Goal: Transaction & Acquisition: Obtain resource

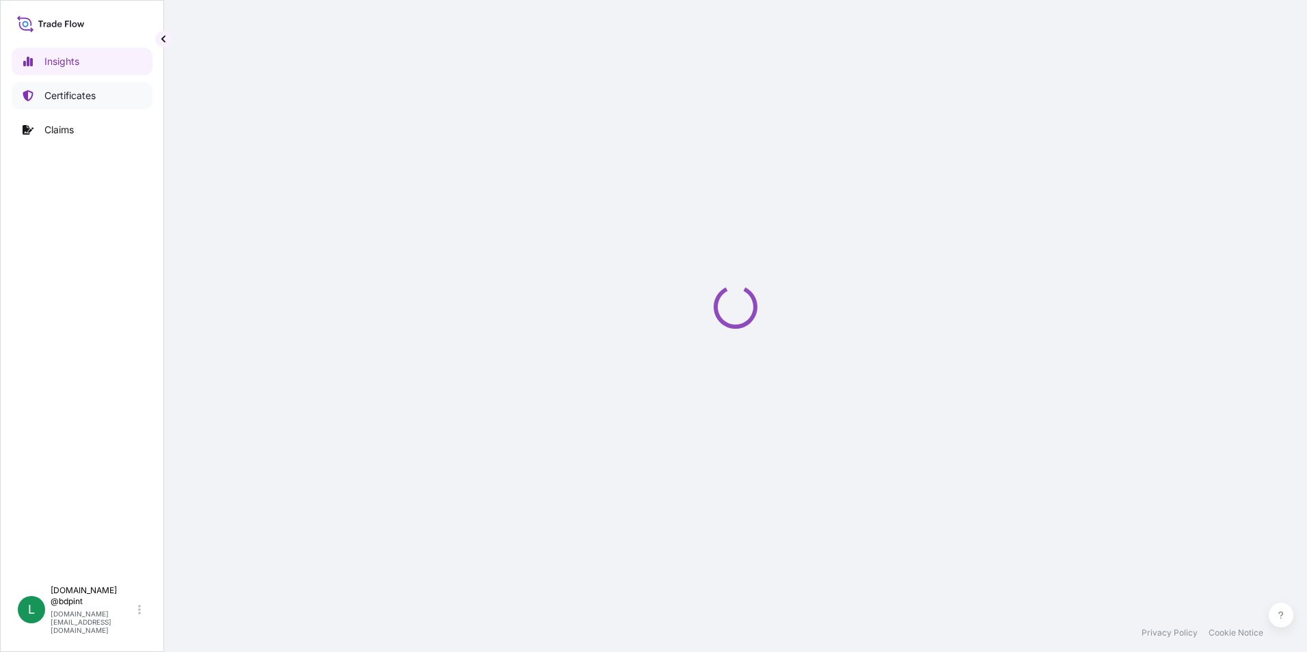
click at [72, 100] on p "Certificates" at bounding box center [69, 96] width 51 height 14
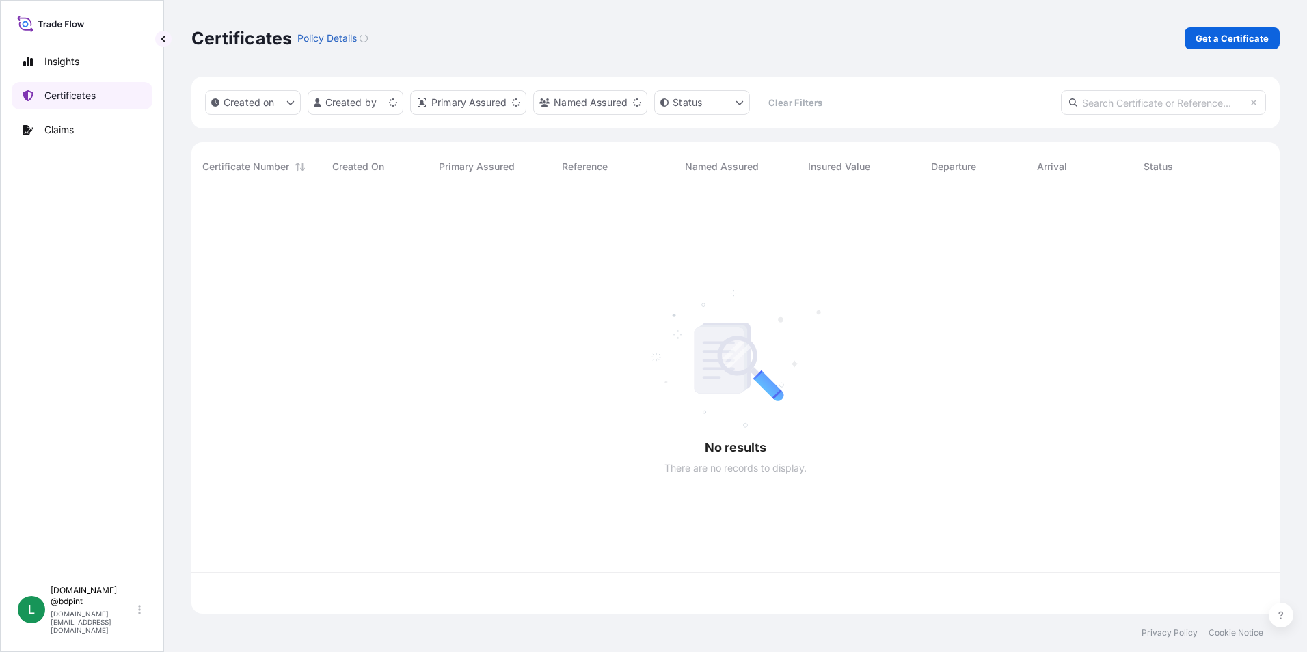
scroll to position [420, 1078]
click at [1206, 32] on p "Get a Certificate" at bounding box center [1232, 38] width 73 height 14
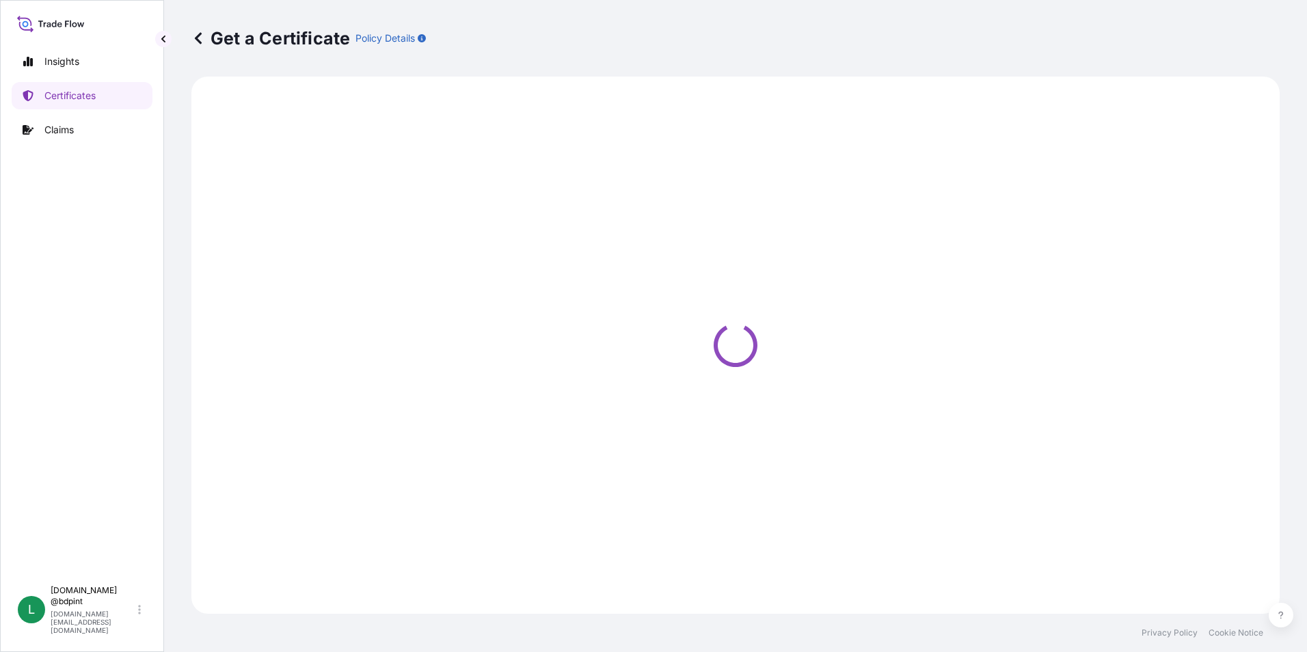
select select "Barge"
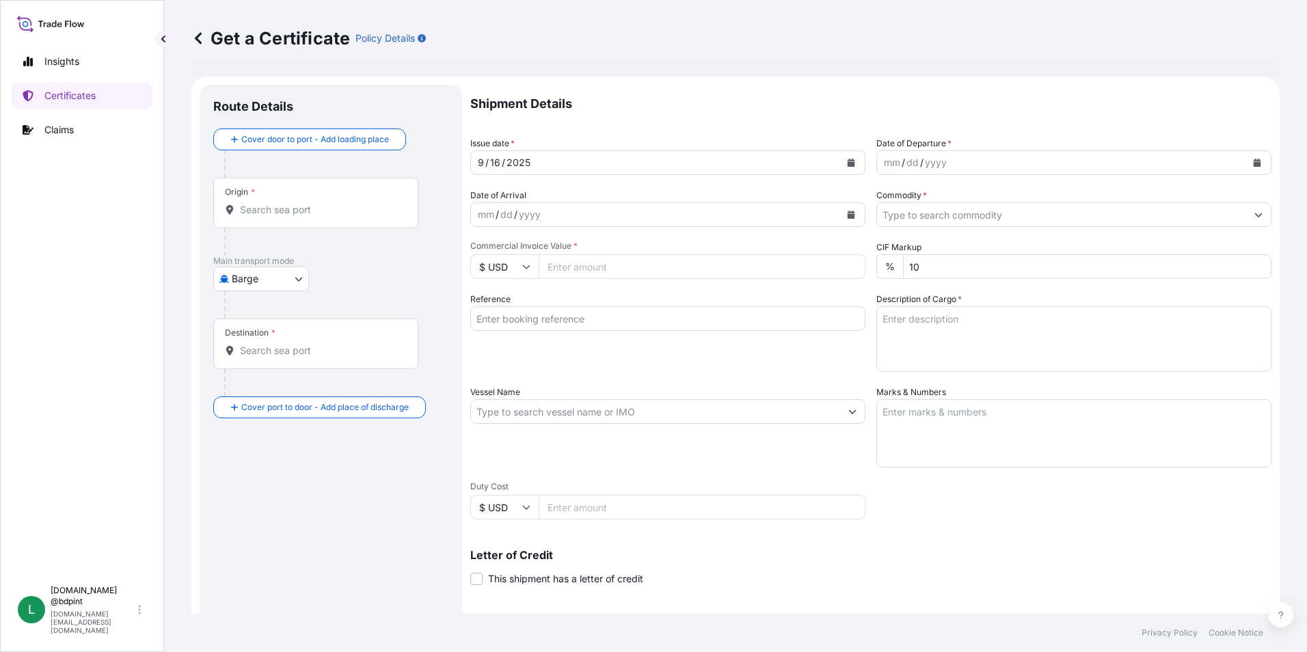
click at [1254, 162] on icon "Calendar" at bounding box center [1258, 163] width 8 height 8
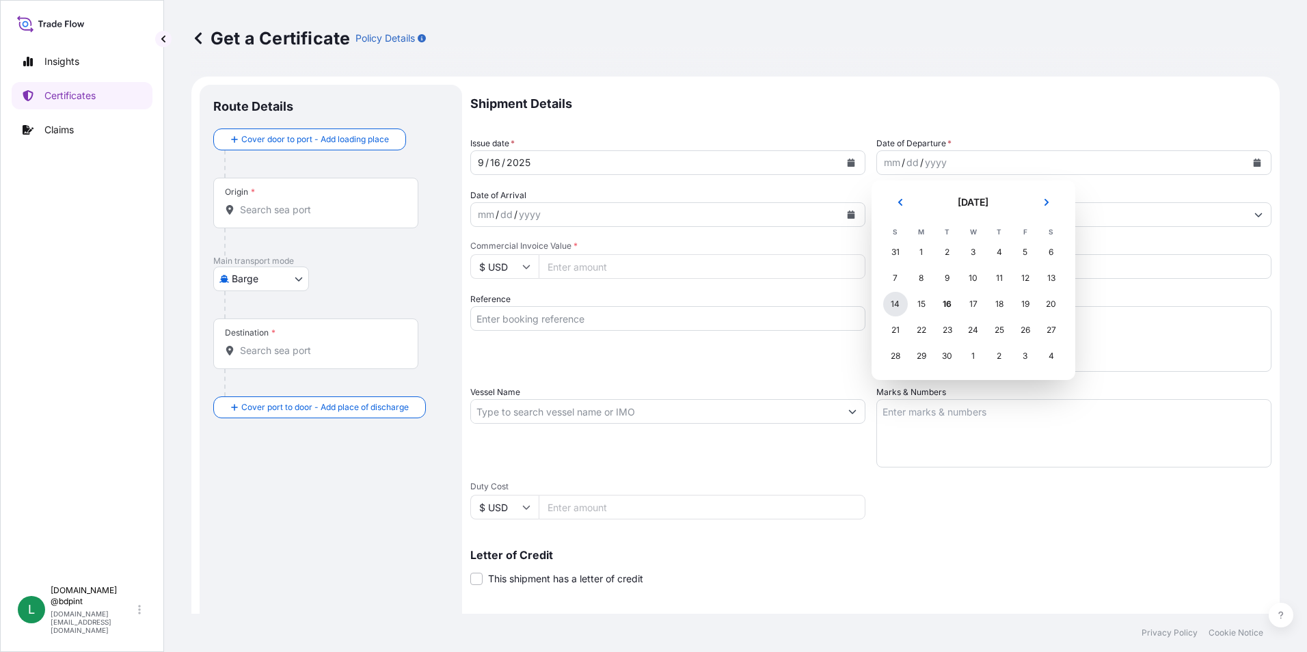
click at [900, 306] on div "14" at bounding box center [895, 304] width 25 height 25
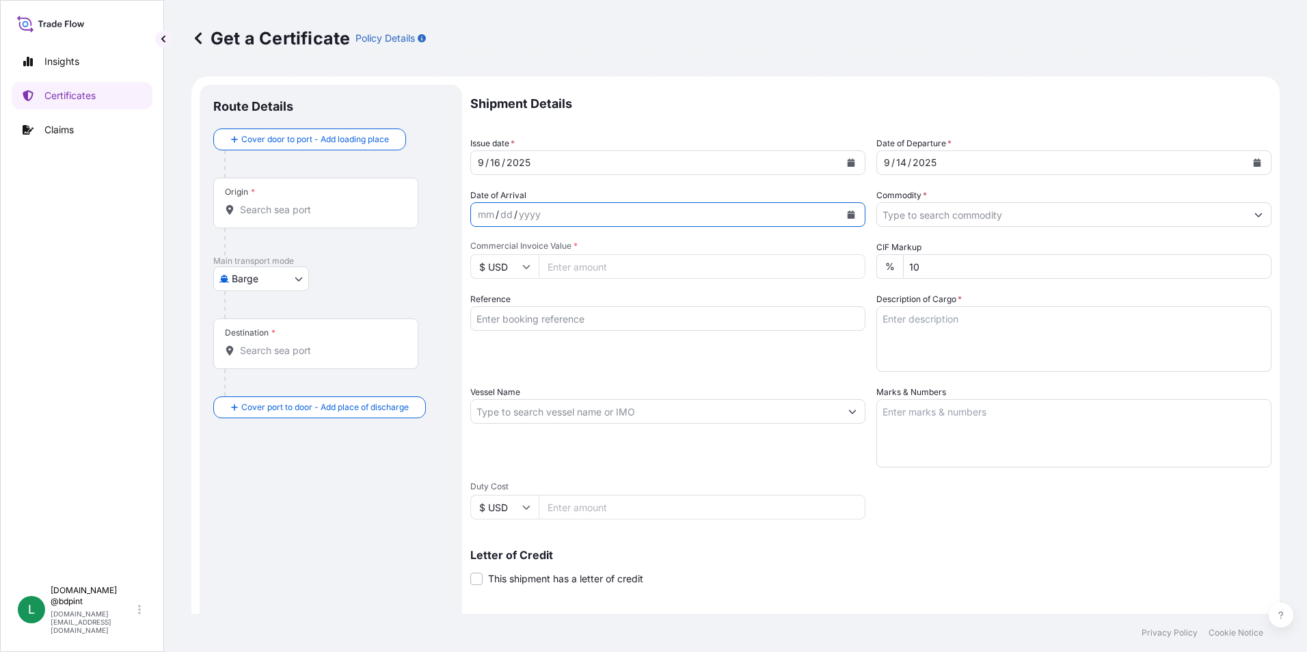
click at [847, 213] on icon "Calendar" at bounding box center [851, 215] width 8 height 8
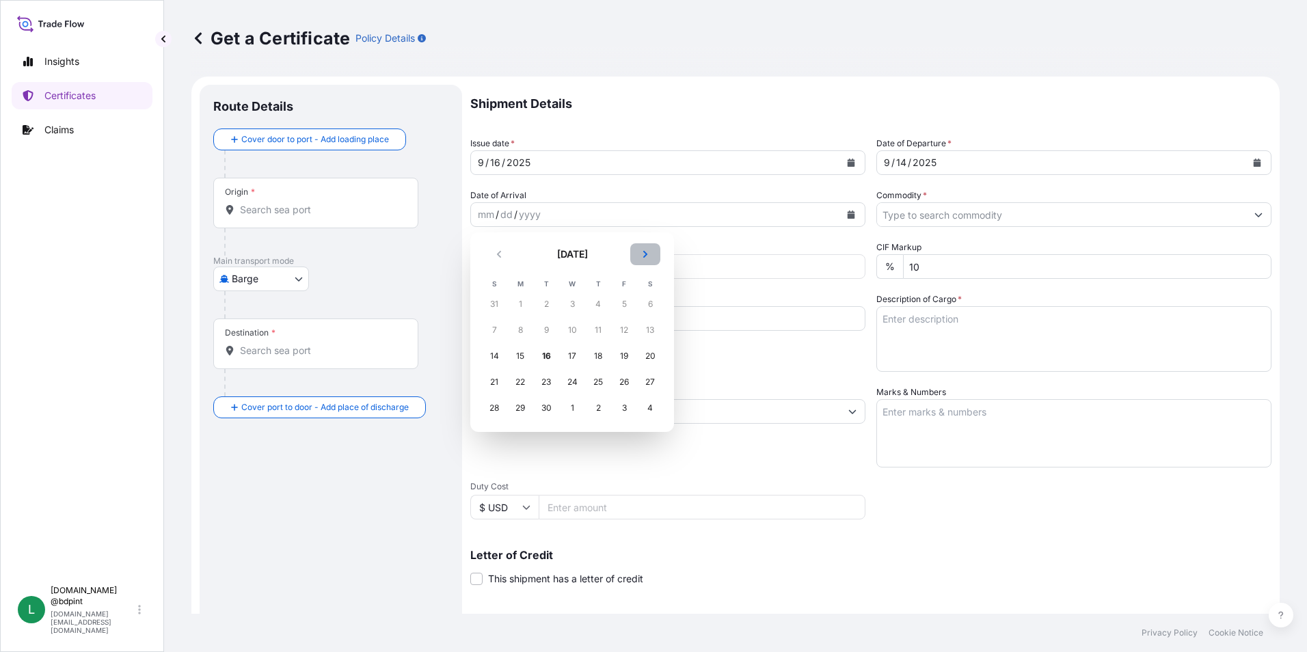
click at [637, 255] on button "Next" at bounding box center [645, 254] width 30 height 22
click at [572, 358] on div "15" at bounding box center [572, 356] width 25 height 25
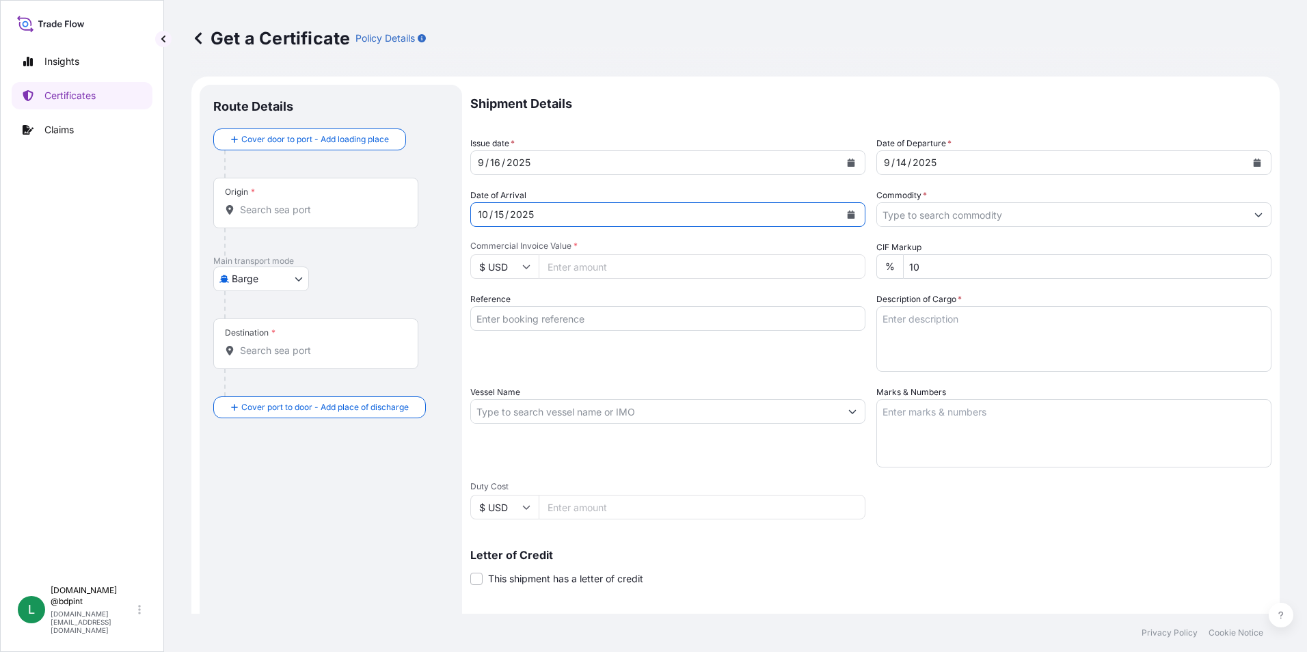
click at [1114, 213] on input "Commodity *" at bounding box center [1061, 214] width 369 height 25
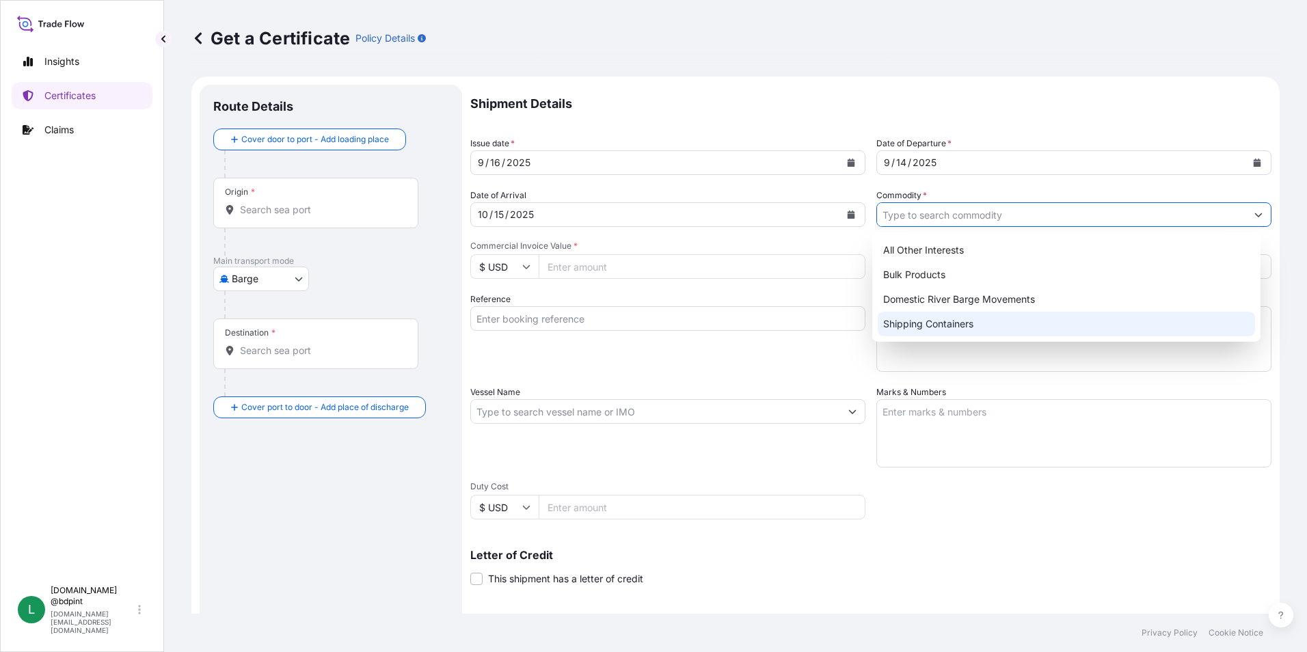
click at [948, 321] on div "Shipping Containers" at bounding box center [1067, 324] width 378 height 25
type input "Shipping Containers"
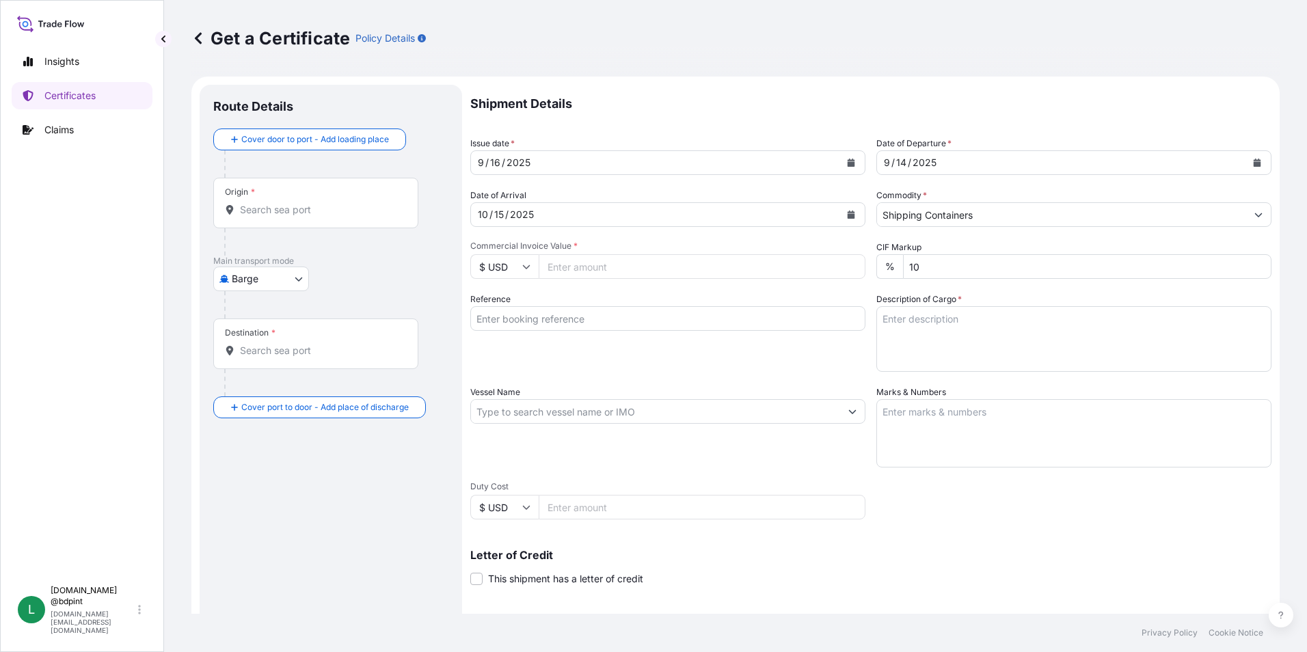
click at [589, 267] on input "Commercial Invoice Value *" at bounding box center [702, 266] width 327 height 25
paste input "54285.2"
type input "54285.2"
click at [680, 354] on div "Reference" at bounding box center [667, 332] width 395 height 79
click at [706, 311] on input "Reference" at bounding box center [667, 318] width 395 height 25
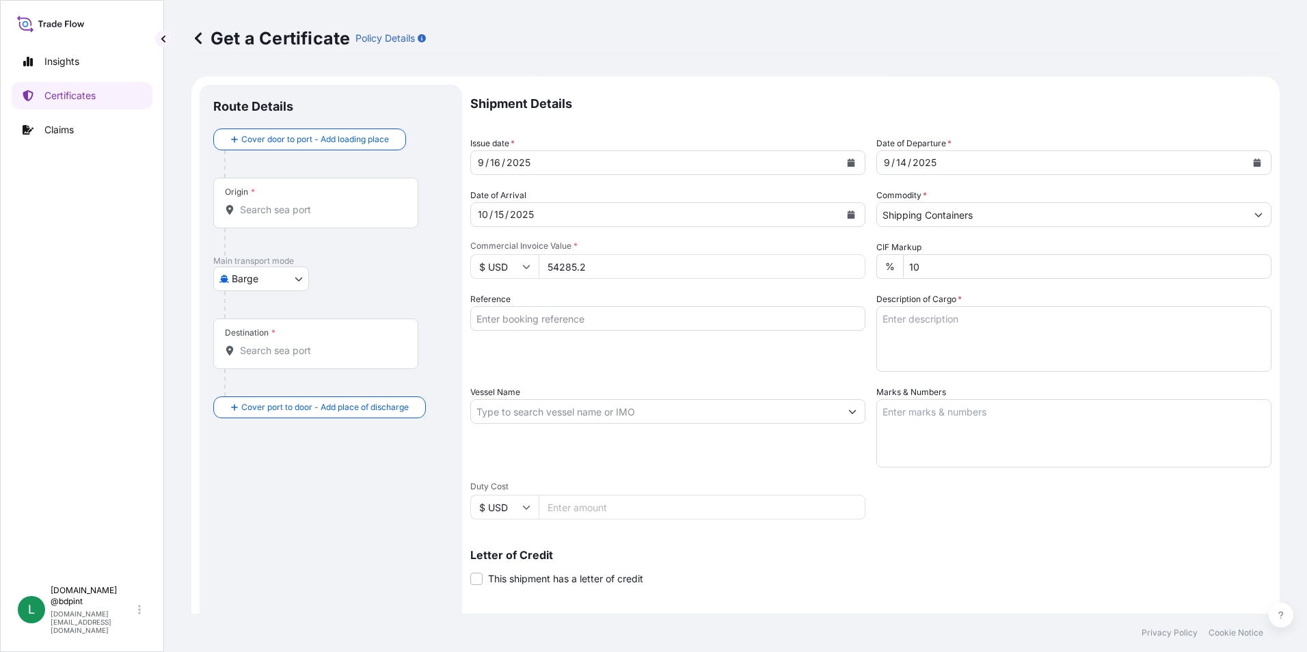
click at [502, 323] on input "Reference" at bounding box center [667, 318] width 395 height 25
paste input "80000110120"
click at [632, 307] on input "80000110120" at bounding box center [667, 318] width 395 height 25
click at [631, 325] on input "80000110120" at bounding box center [667, 318] width 395 height 25
paste input "4503912047 4503912147"
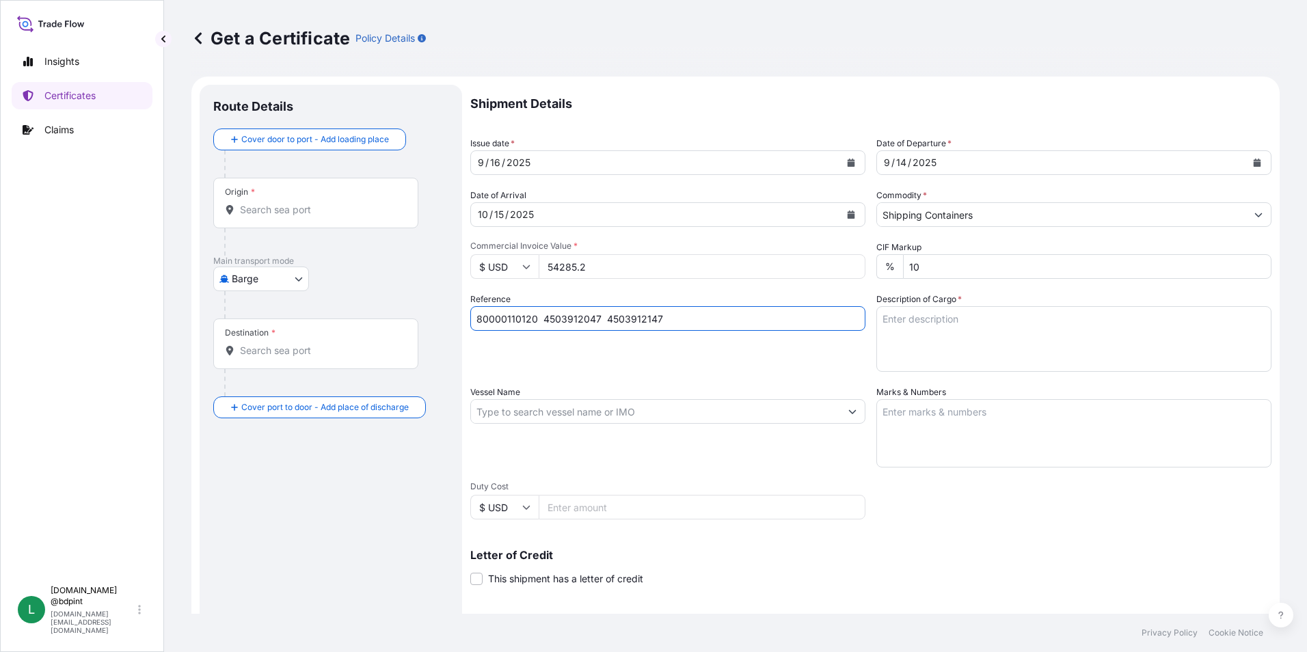
type input "80000110120 4503912047 4503912147"
click at [1021, 326] on textarea "Description of Cargo *" at bounding box center [1073, 339] width 395 height 66
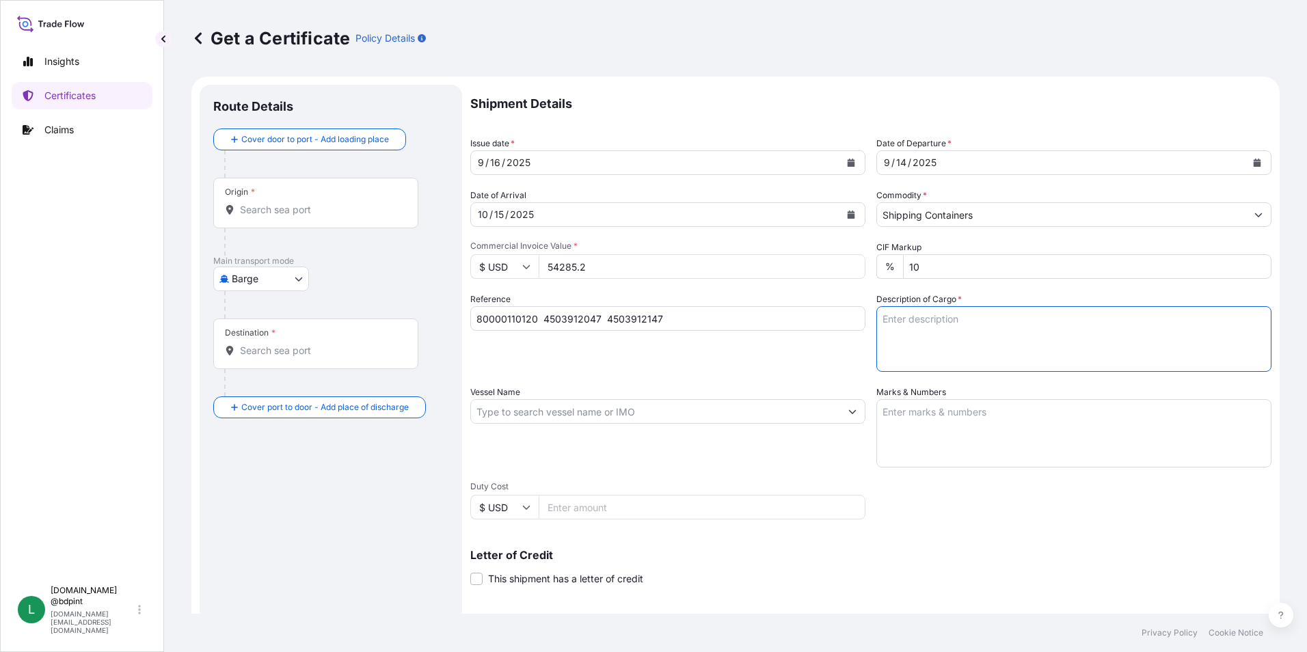
paste textarea "LUBRIZOL® PV2501 STD. BLACK & YELLOW PV2501\260"
click at [963, 340] on textarea "LUBRIZOL® PV2501 STD. BLACK & YELLOW PV2501\260" at bounding box center [1073, 339] width 395 height 66
paste textarea "LUBRIZOL® 9660, STD BLACK & YELLOW 9660\260"
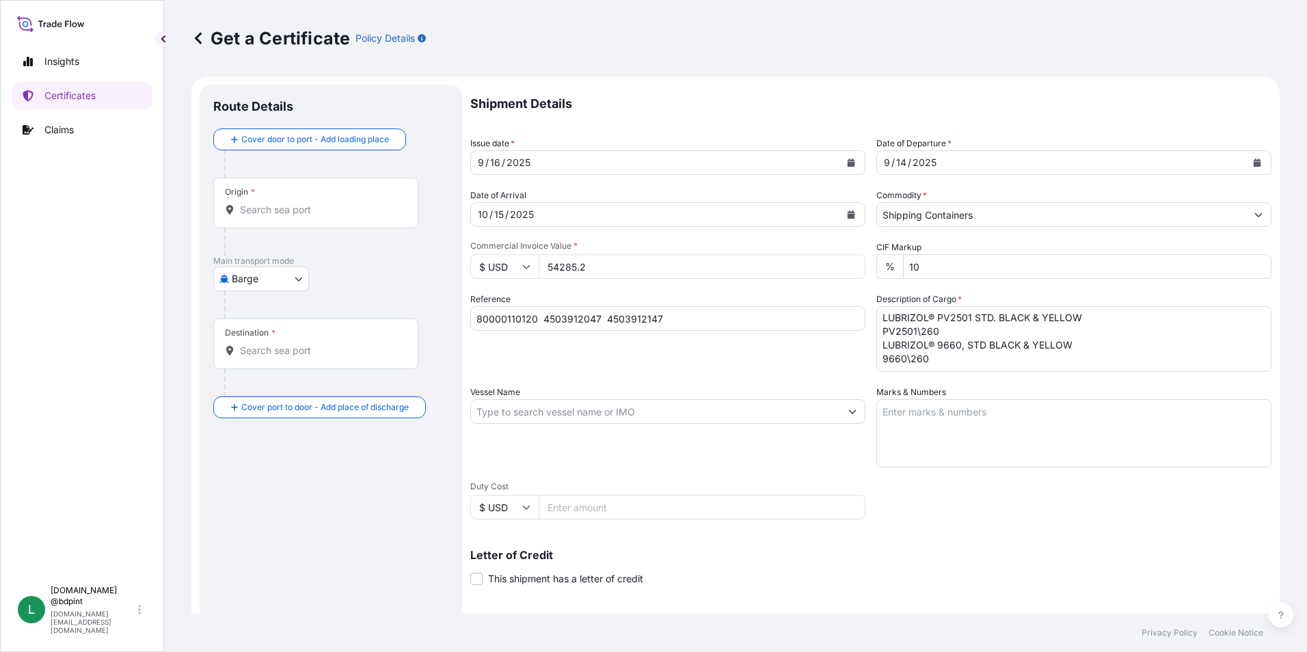
click at [949, 368] on textarea "LUBRIZOL® PV2501 STD. BLACK & YELLOW PV2501\260 LUBRIZOL® 9660, STD BLACK & YEL…" at bounding box center [1073, 339] width 395 height 66
paste textarea "RAW MATERIALS FOR ADDITIVES"
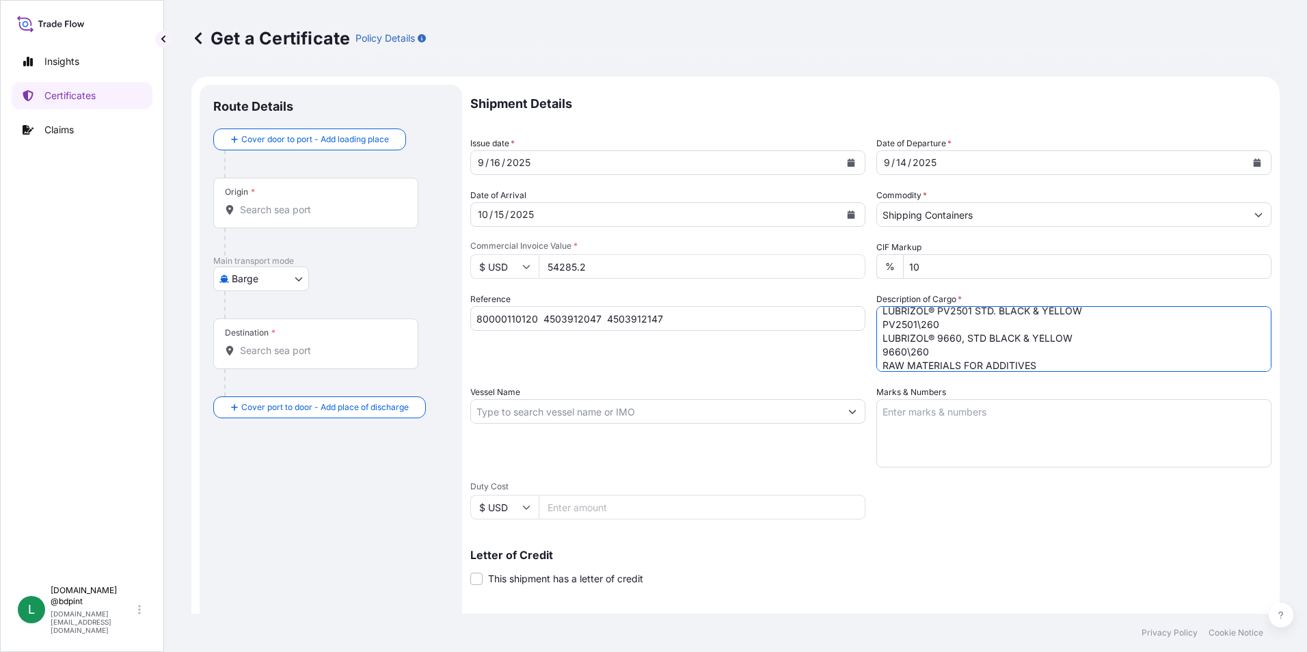
scroll to position [22, 0]
click at [957, 354] on textarea "LUBRIZOL® PV2501 STD. BLACK & YELLOW PV2501\260 LUBRIZOL® 9660, STD BLACK & YEL…" at bounding box center [1073, 339] width 395 height 66
click at [1034, 351] on textarea "LUBRIZOL® PV2501 STD. BLACK & YELLOW PV2501\260 LUBRIZOL® 9660, STD BLACK & YEL…" at bounding box center [1073, 339] width 395 height 66
paste textarea "45 DRUMS"
type textarea "LUBRIZOL® PV2501 STD. BLACK & YELLOW PV2501\260 LUBRIZOL® 9660, STD BLACK & YEL…"
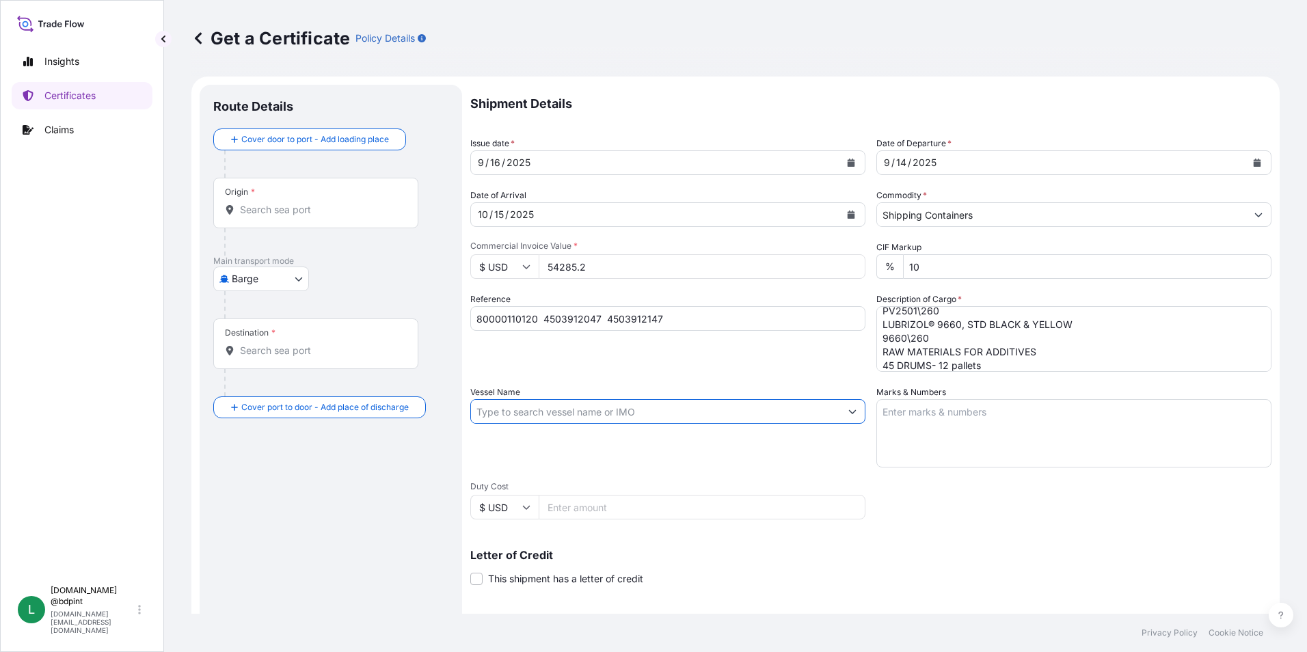
click at [641, 418] on input "Vessel Name" at bounding box center [655, 411] width 369 height 25
click at [675, 416] on input "Vessel Name" at bounding box center [655, 411] width 369 height 25
paste input "MEXICO EXPRESS"
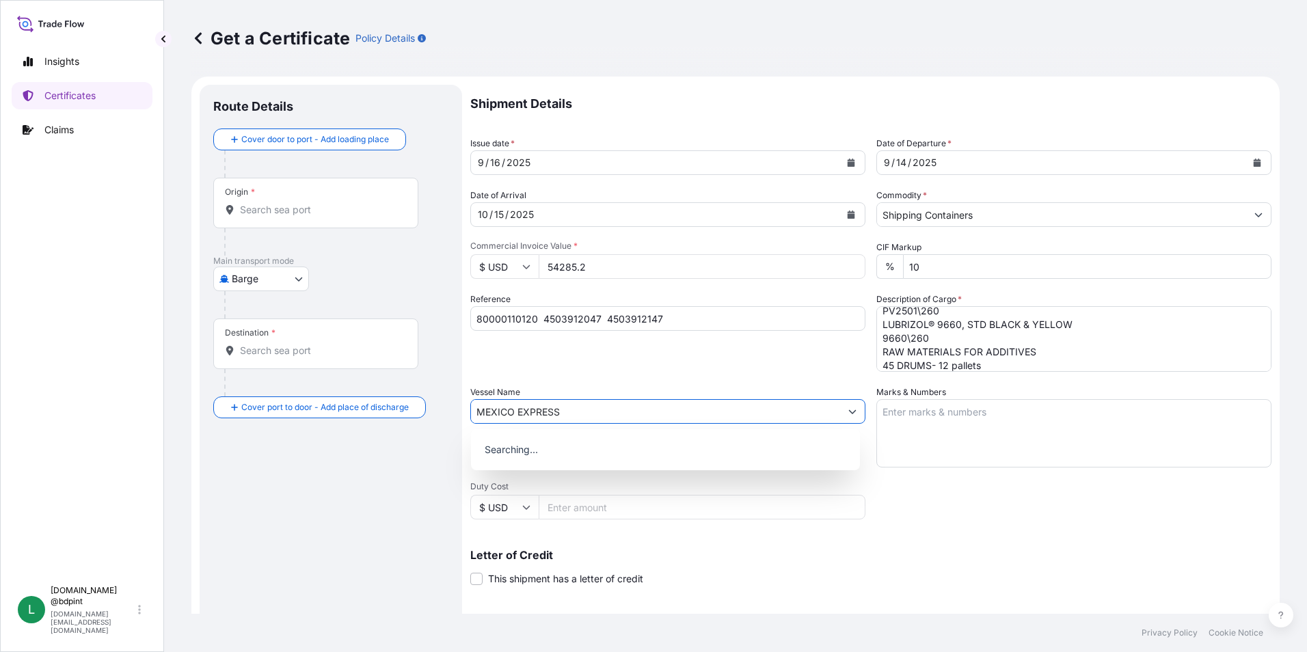
type input "MEXICO EXPRESS"
click at [1017, 486] on div "Shipment Details Issue date * [DATE] Date of Departure * [DATE] Date of Arrival…" at bounding box center [870, 411] width 801 height 652
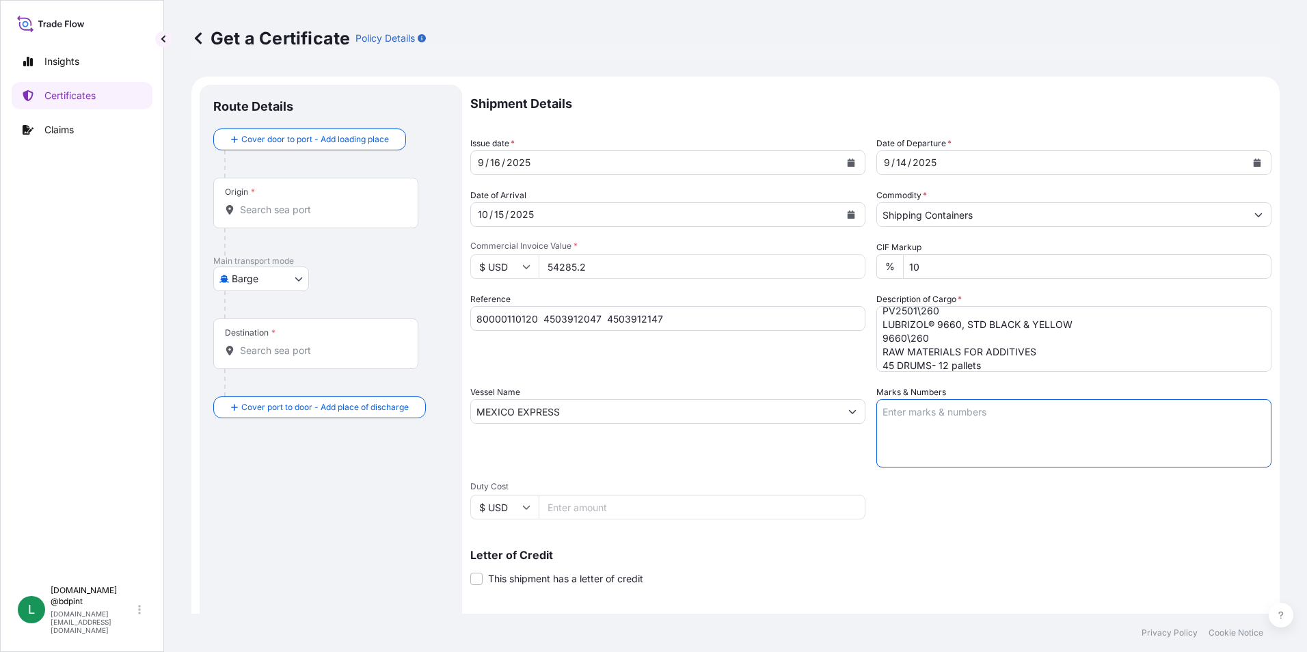
click at [1004, 420] on textarea "Marks & Numbers" at bounding box center [1073, 433] width 395 height 68
paste textarea "CONSIGNEE CONSIGNEE ORDER NUMBER PORT OF DISCHARGE JEDDAH DRUM NO'S 1/UP GROSS …"
type textarea "CONSIGNEE CONSIGNEE ORDER NUMBER PORT OF DISCHARGE JEDDAH DRUM NO'S 1/UP GROSS …"
click at [715, 429] on div "Vessel Name MEXICO EXPRESS" at bounding box center [667, 427] width 395 height 82
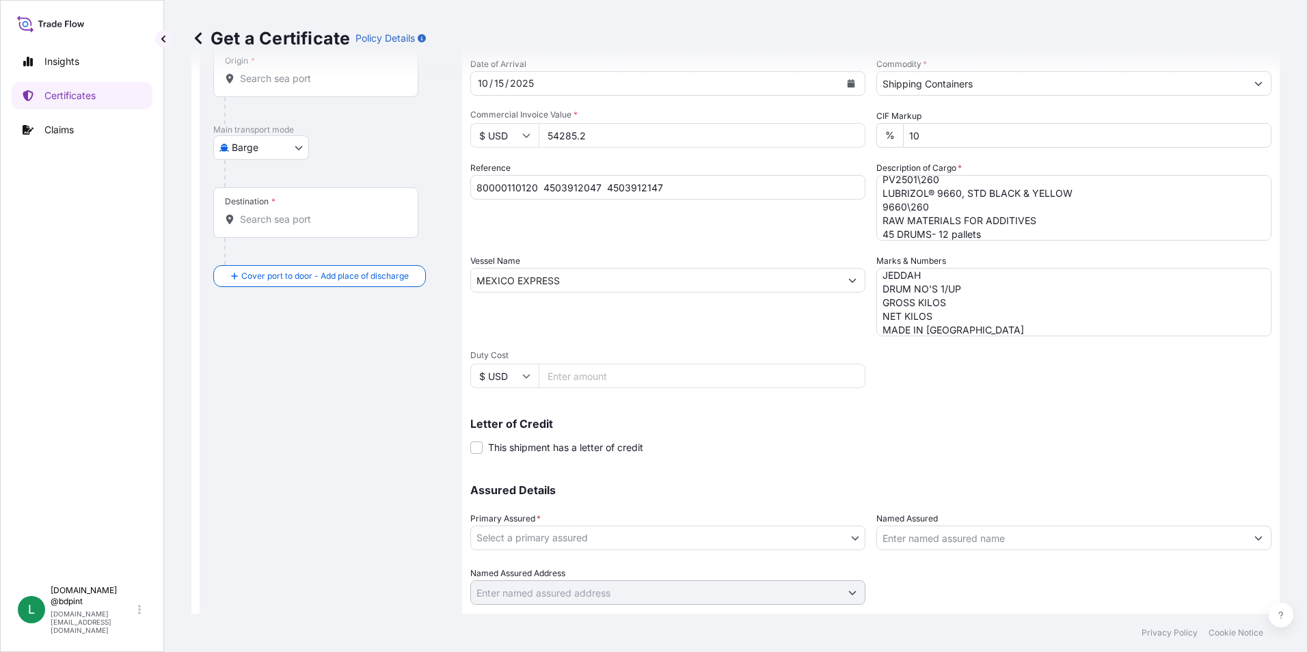
scroll to position [137, 0]
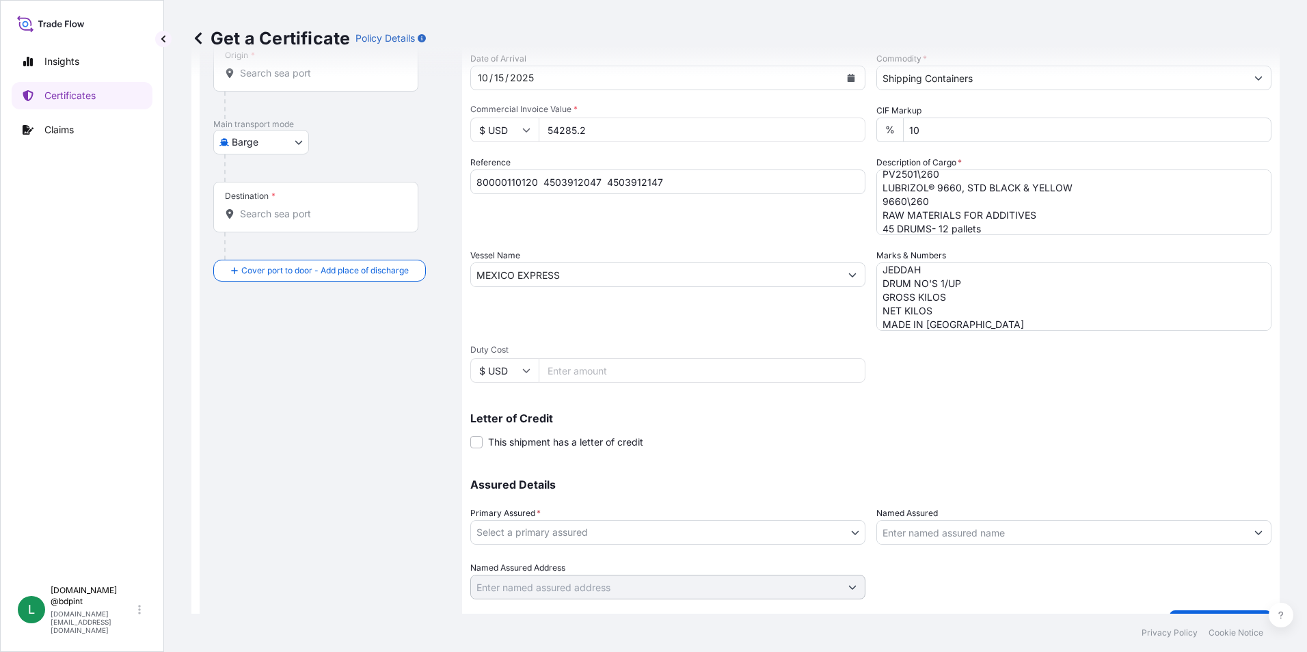
click at [704, 545] on div "Assured Details Primary Assured * Select a primary assured BDP International - …" at bounding box center [870, 531] width 801 height 137
click at [699, 539] on body "0 options available. Insights Certificates Claims L [DOMAIN_NAME] @bdpint [DOMA…" at bounding box center [653, 326] width 1307 height 652
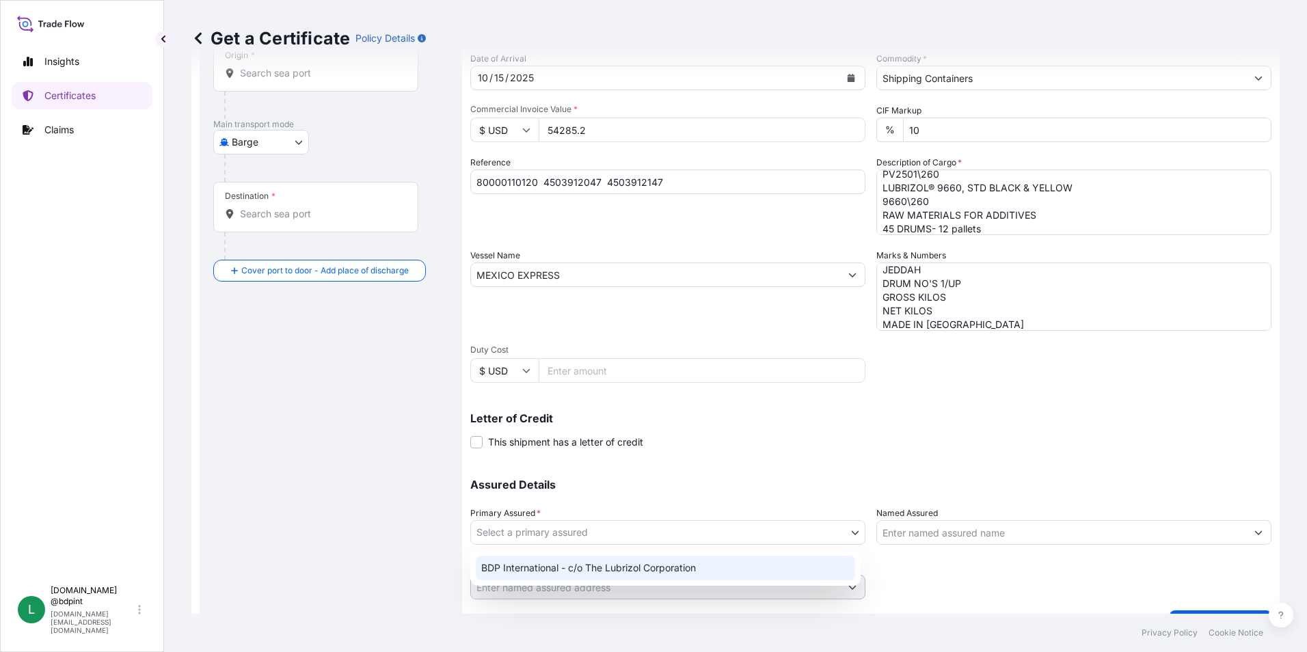
click at [686, 564] on div "BDP International - c/o The Lubrizol Corporation" at bounding box center [665, 568] width 379 height 25
select select "31972"
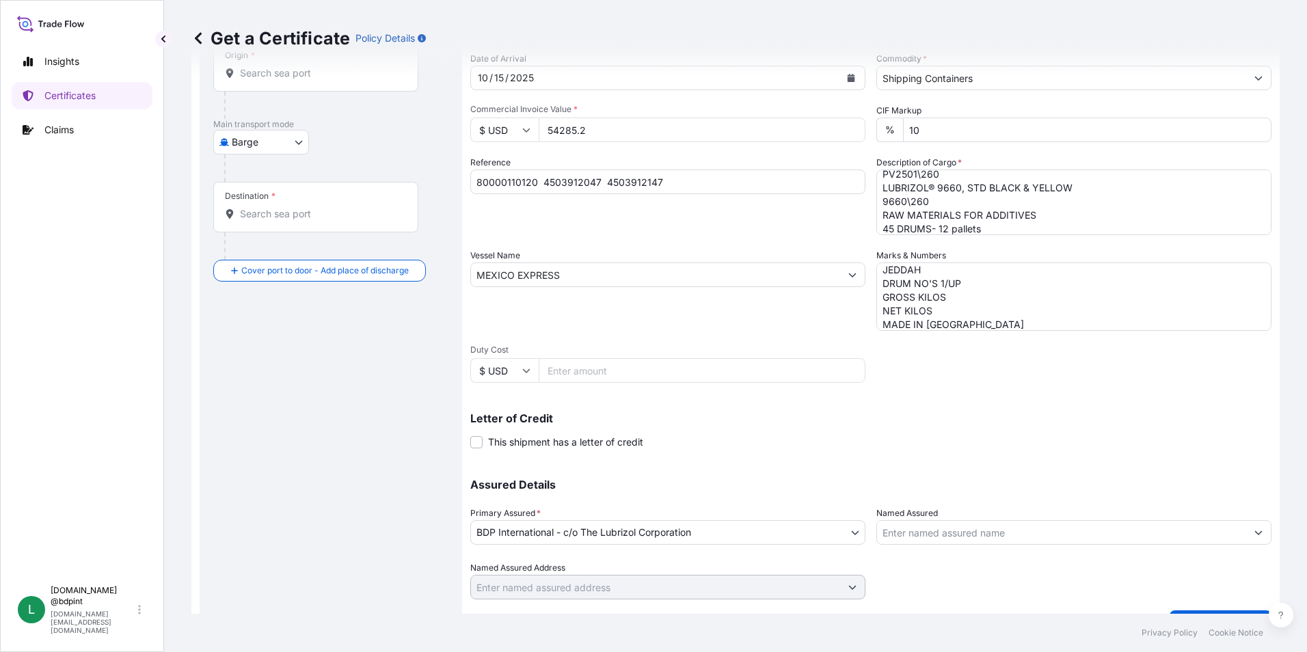
click at [934, 535] on input "Named Assured" at bounding box center [1061, 532] width 369 height 25
paste input "LUBRIZOL TRANSARABIAN COMPANY LIMITED"
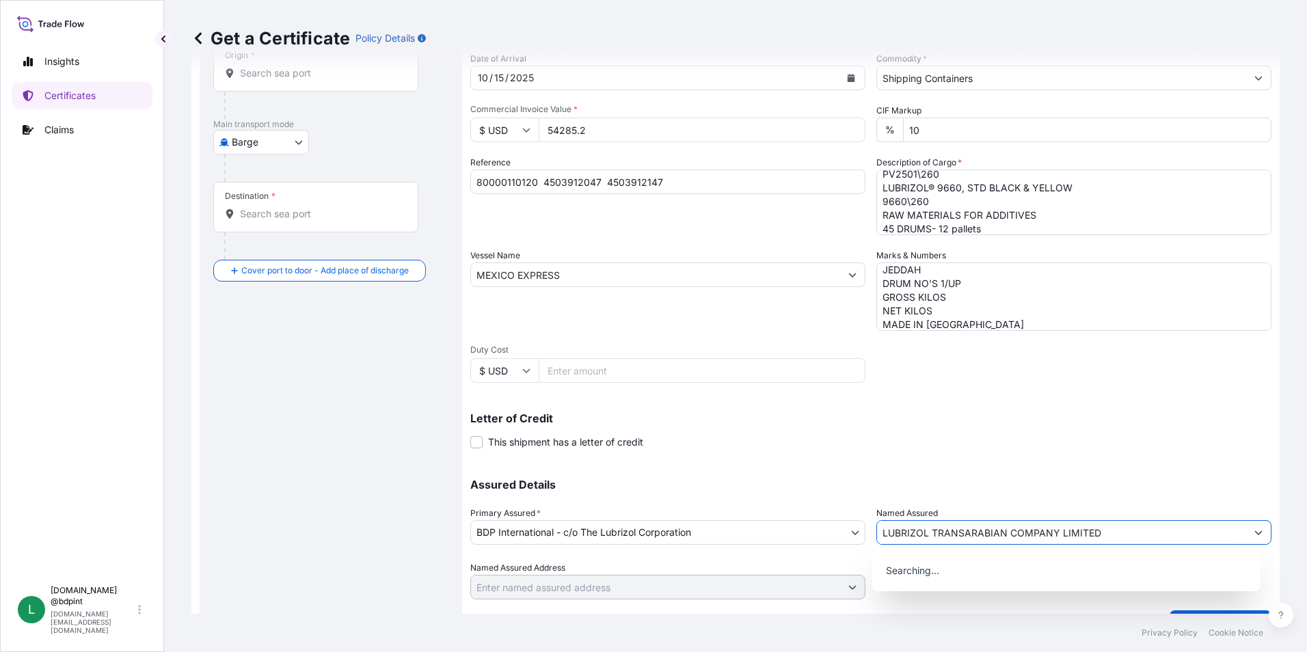
type input "LUBRIZOL TRANSARABIAN COMPANY LIMITED"
click at [844, 434] on div "Letter of Credit This shipment has a letter of credit Letter of credit * Letter…" at bounding box center [870, 431] width 801 height 36
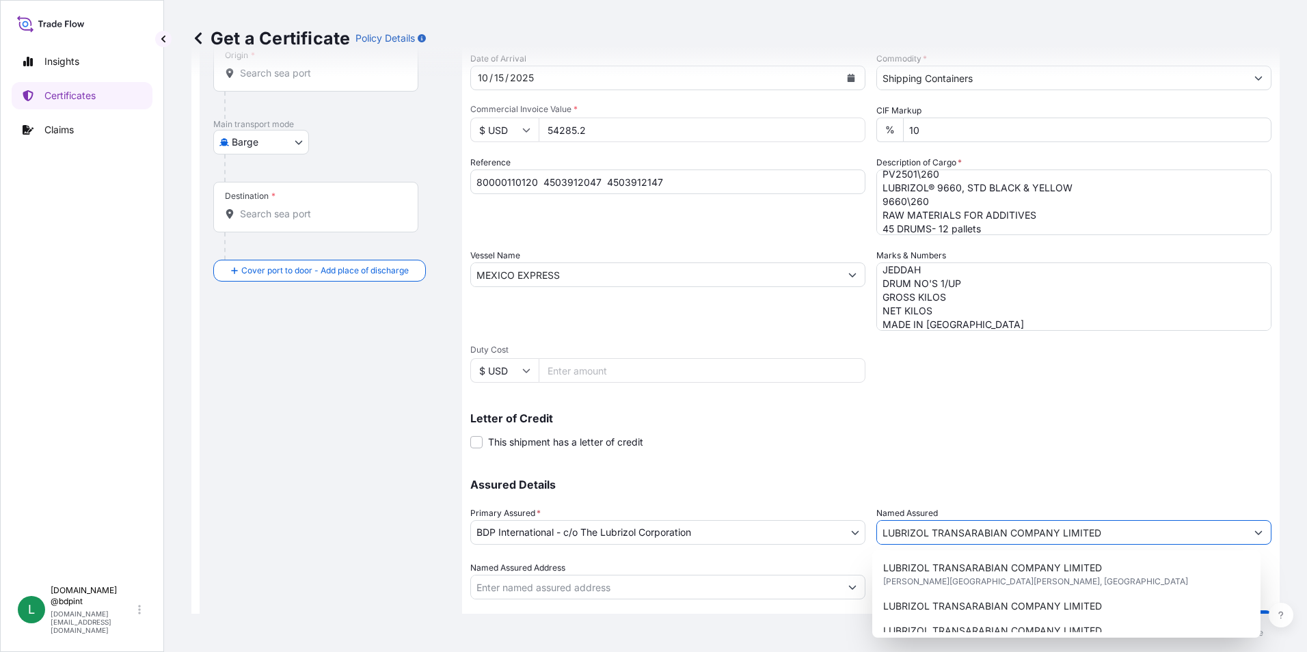
click at [1116, 522] on input "LUBRIZOL TRANSARABIAN COMPANY LIMITED" at bounding box center [1061, 532] width 369 height 25
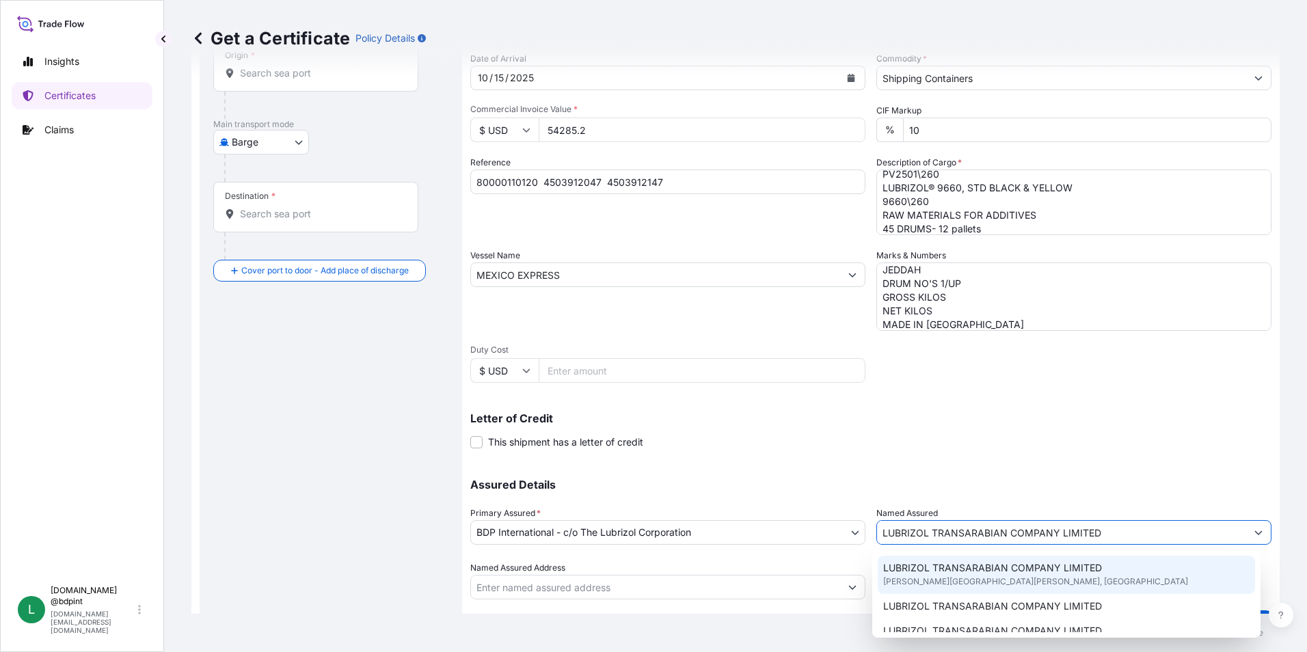
click at [1091, 568] on span "LUBRIZOL TRANSARABIAN COMPANY LIMITED" at bounding box center [992, 568] width 219 height 14
type input "[PERSON_NAME], Yanbu [PERSON_NAME] [GEOGRAPHIC_DATA]"
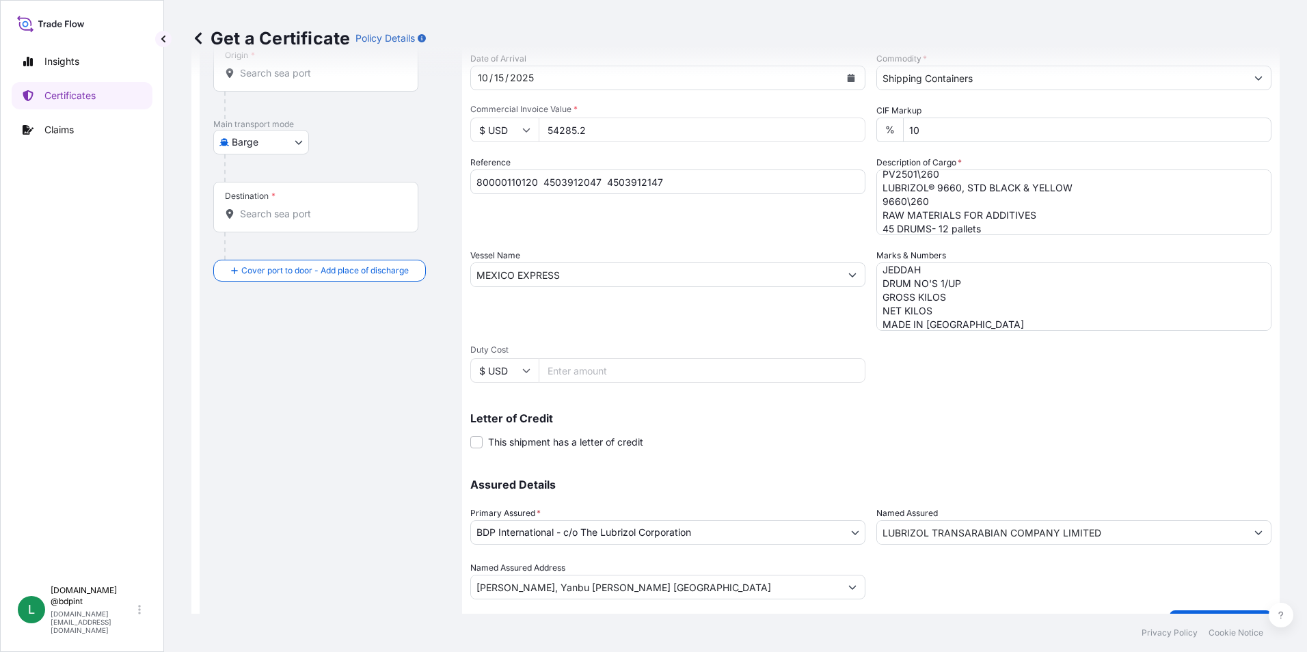
click at [950, 453] on div "Shipment Details Issue date * [DATE] Date of Departure * [DATE] Date of Arrival…" at bounding box center [870, 274] width 801 height 652
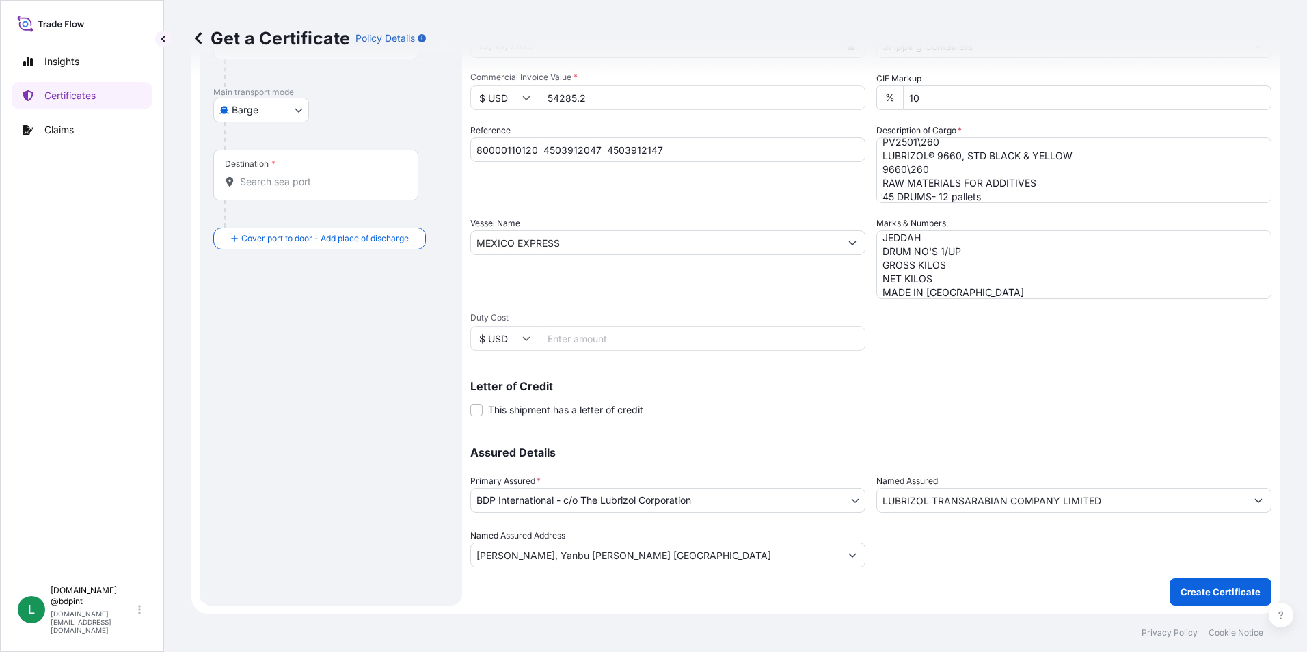
scroll to position [0, 0]
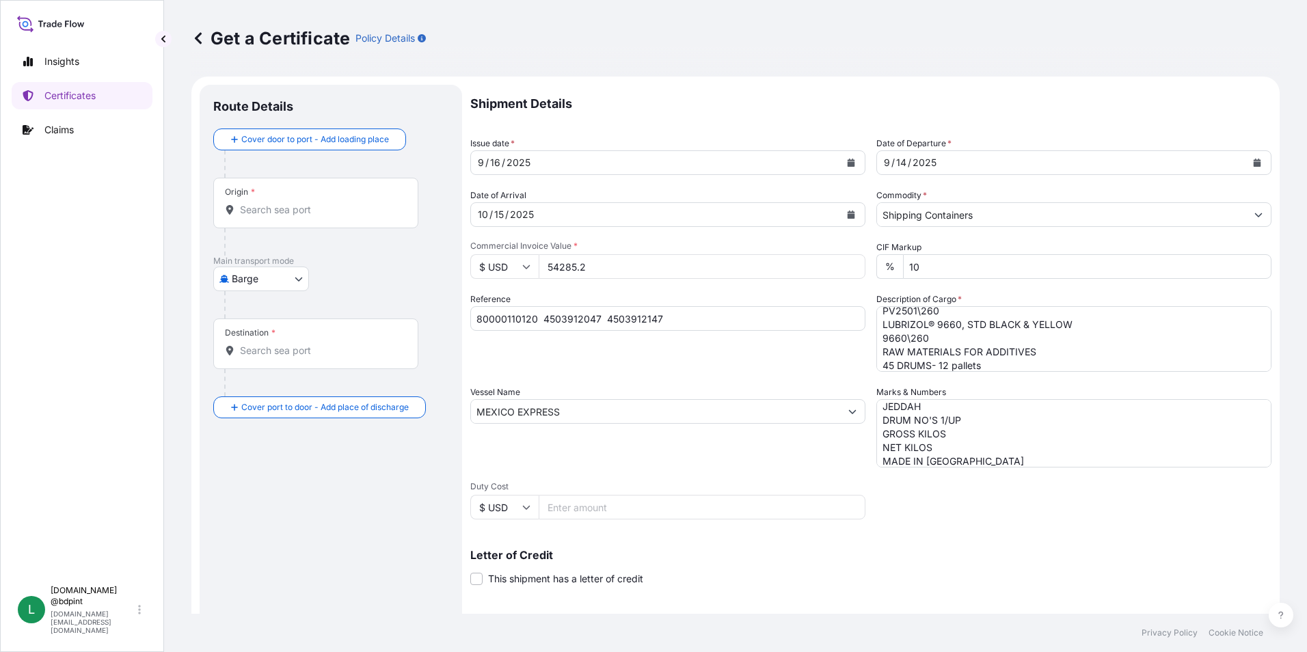
click at [284, 282] on body "15 options available. Insights Certificates Claims L [DOMAIN_NAME] @bdpint [DOM…" at bounding box center [653, 326] width 1307 height 652
click at [284, 387] on span "Ocean Vessel" at bounding box center [269, 388] width 61 height 14
select select "Ocean Vessel"
click at [267, 215] on input "Origin *" at bounding box center [320, 216] width 161 height 14
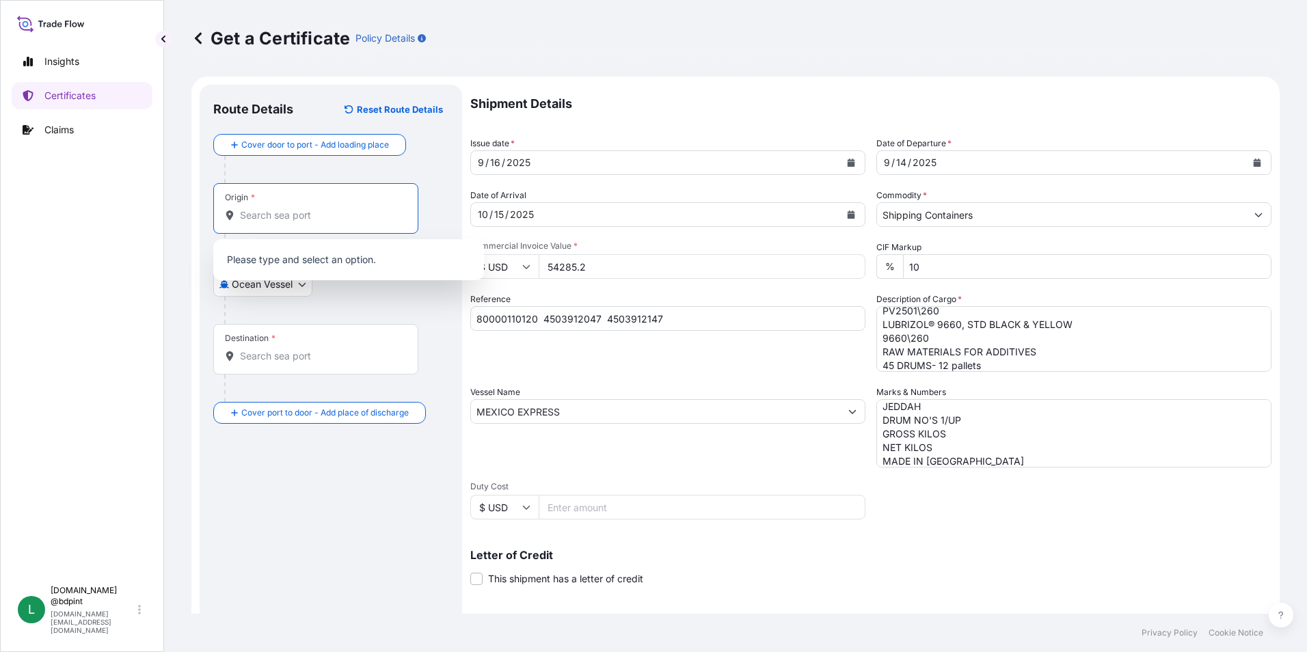
paste input "USHOU"
click at [314, 264] on span "USHOU / IAH - [GEOGRAPHIC_DATA], [GEOGRAPHIC_DATA]" at bounding box center [366, 263] width 213 height 27
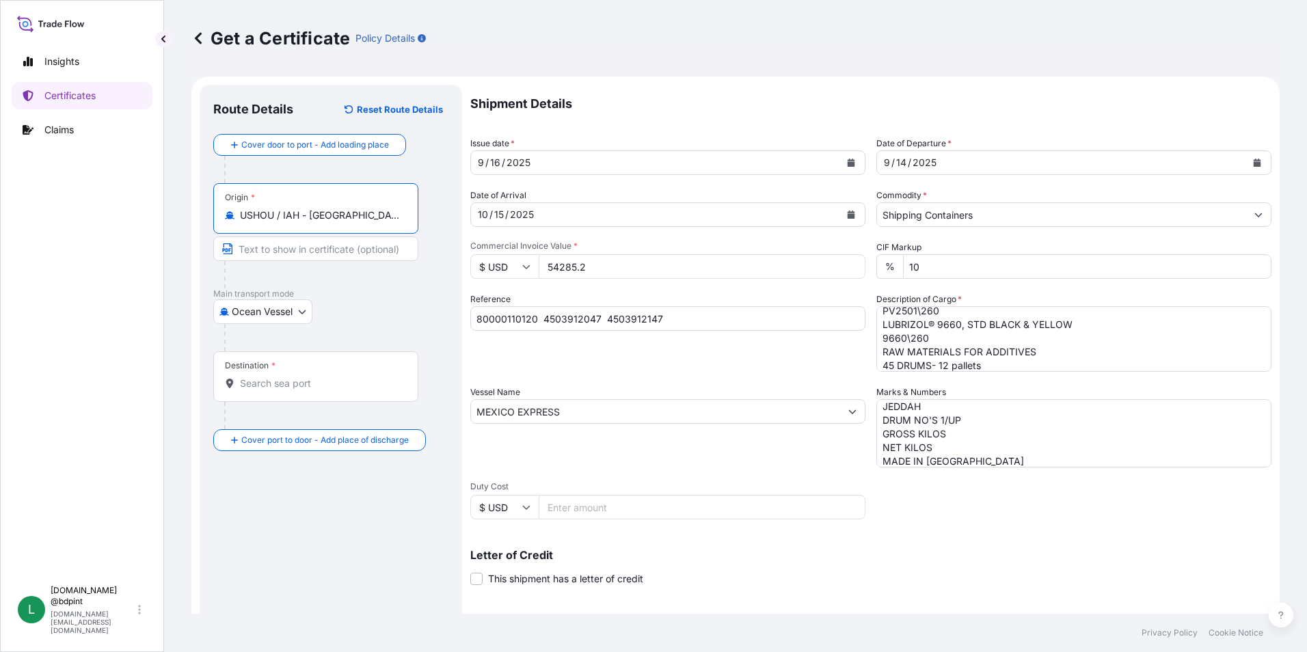
type input "USHOU / IAH - [GEOGRAPHIC_DATA], [GEOGRAPHIC_DATA]"
click at [347, 388] on input "Destination *" at bounding box center [320, 384] width 161 height 14
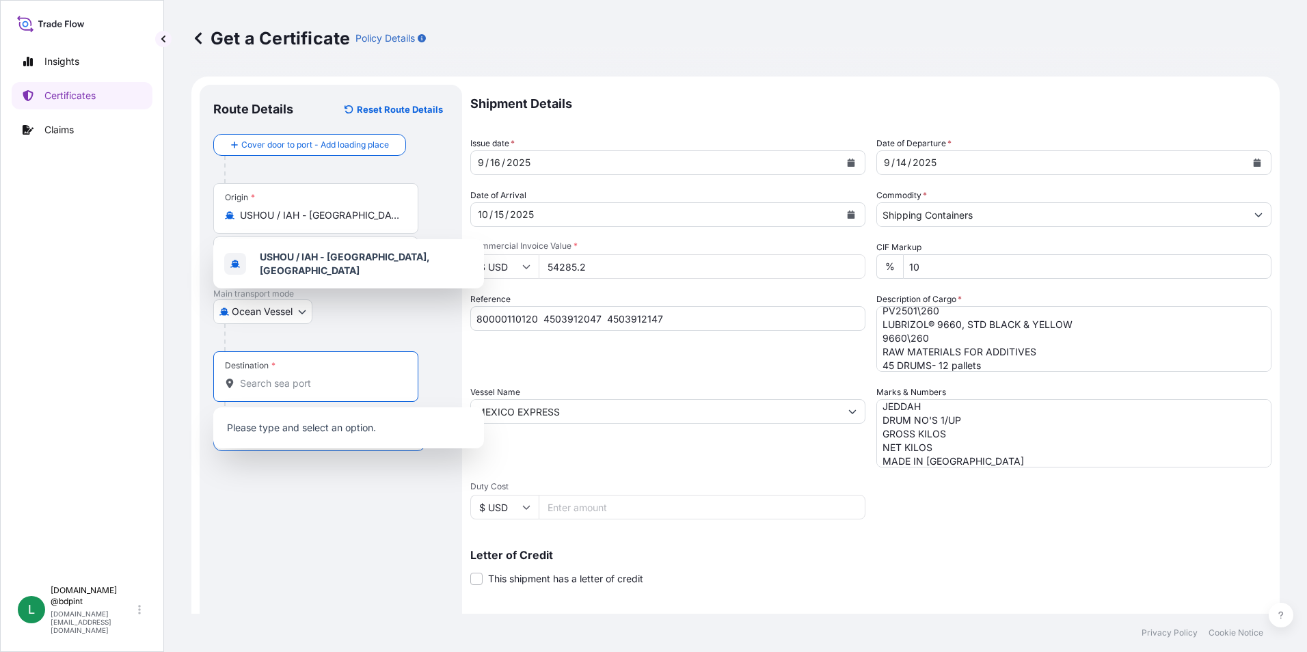
paste input "SAJED"
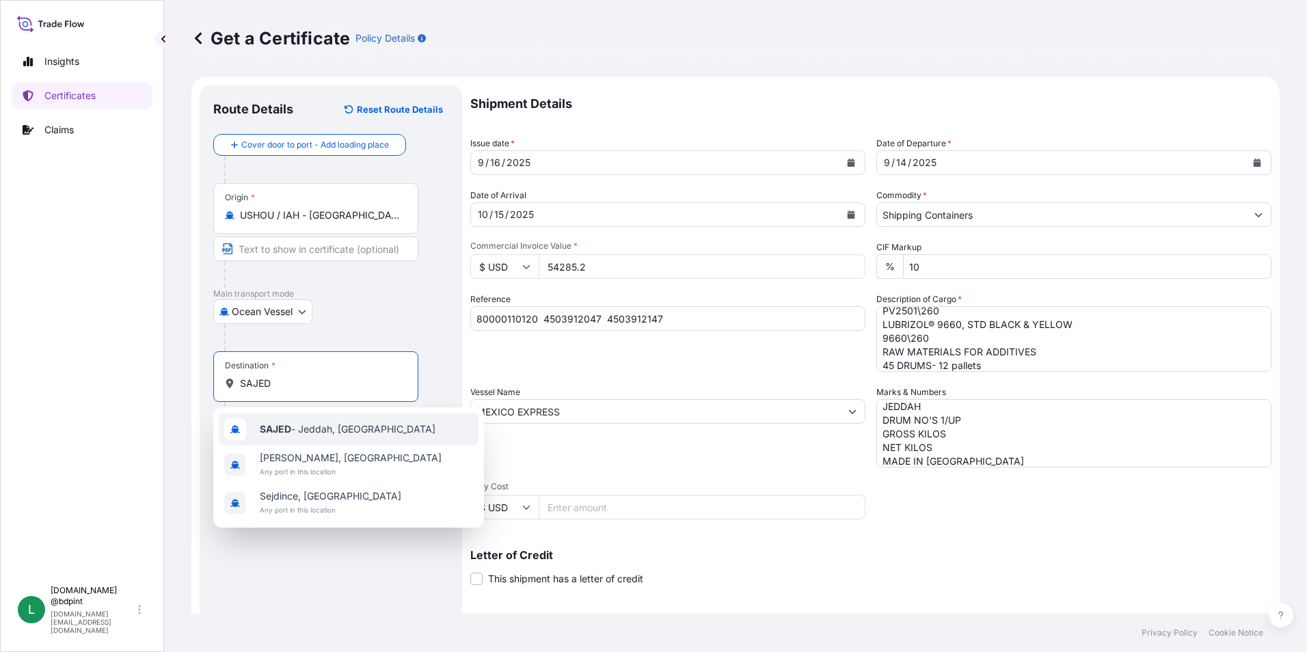
click at [336, 431] on span "SAJED - [GEOGRAPHIC_DATA], [GEOGRAPHIC_DATA]" at bounding box center [348, 430] width 176 height 14
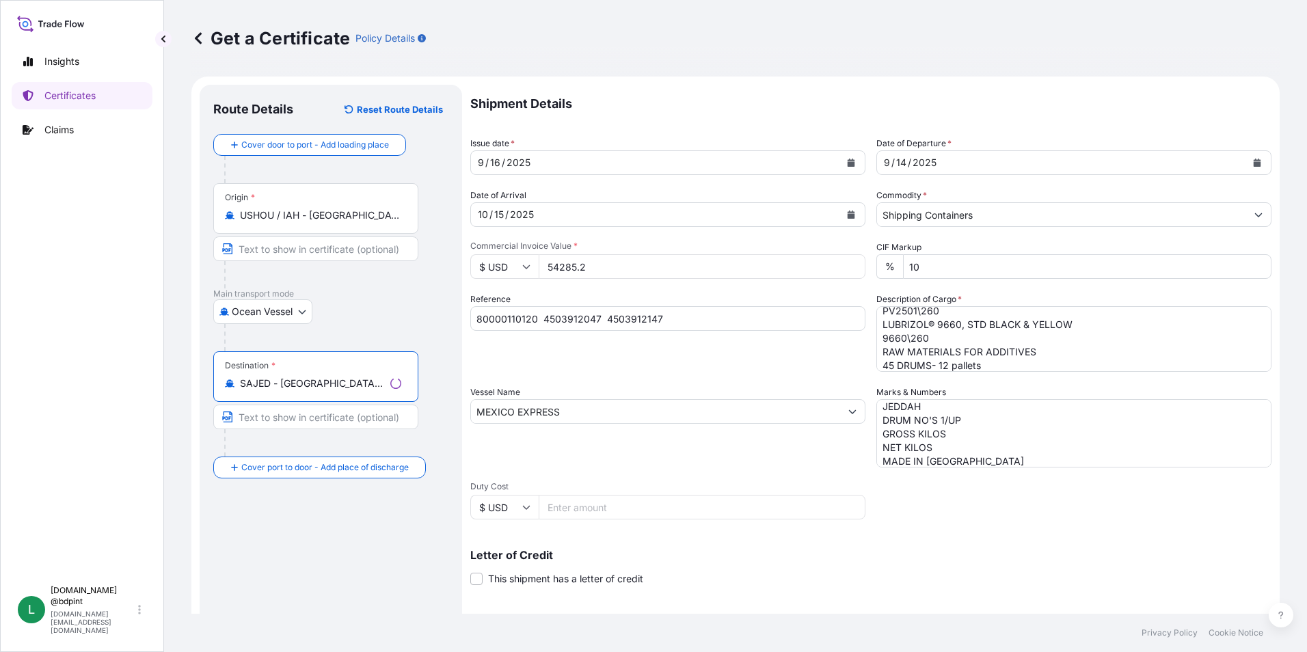
type input "SAJED - [GEOGRAPHIC_DATA], [GEOGRAPHIC_DATA]"
click at [344, 544] on div "Route Details Reset Route Details Cover door to port - Add loading place Place …" at bounding box center [330, 429] width 235 height 662
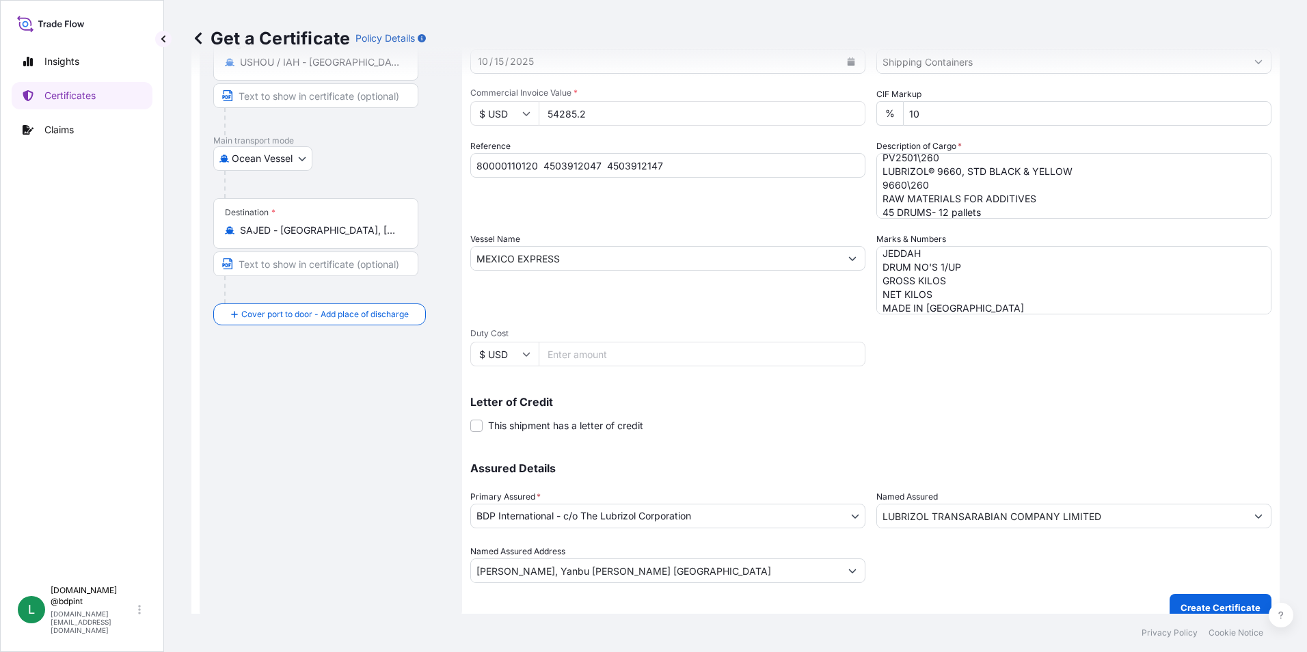
scroll to position [169, 0]
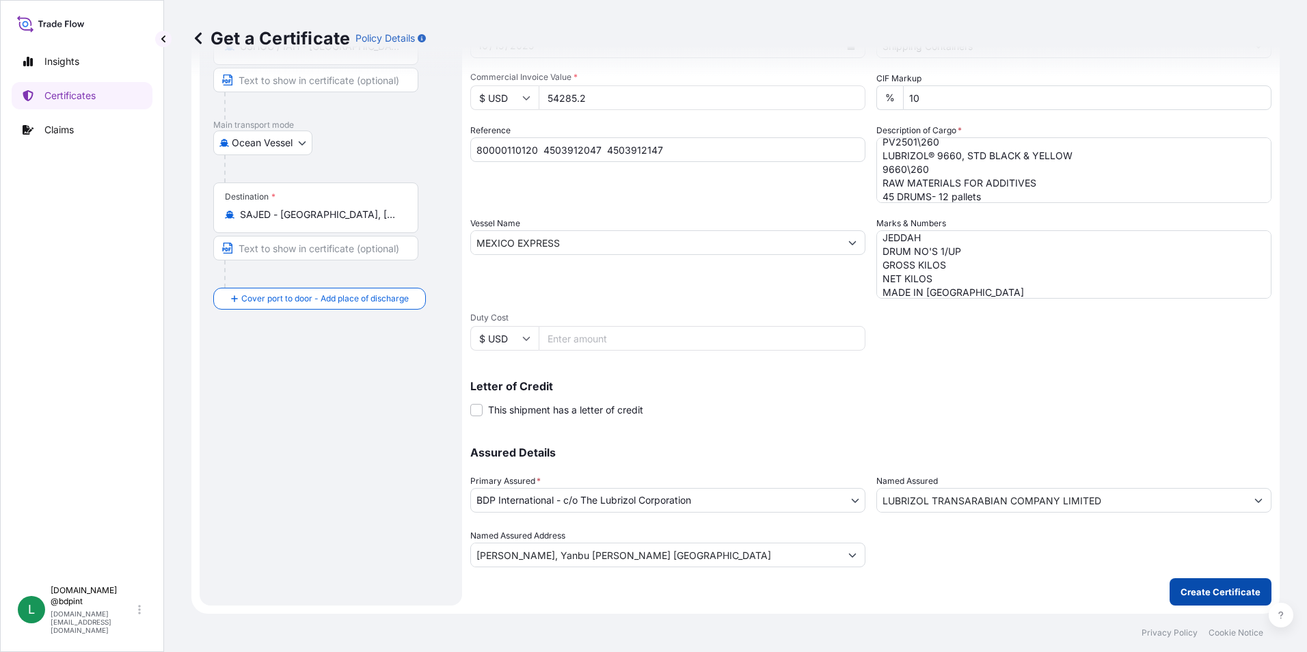
click at [1183, 588] on p "Create Certificate" at bounding box center [1221, 592] width 80 height 14
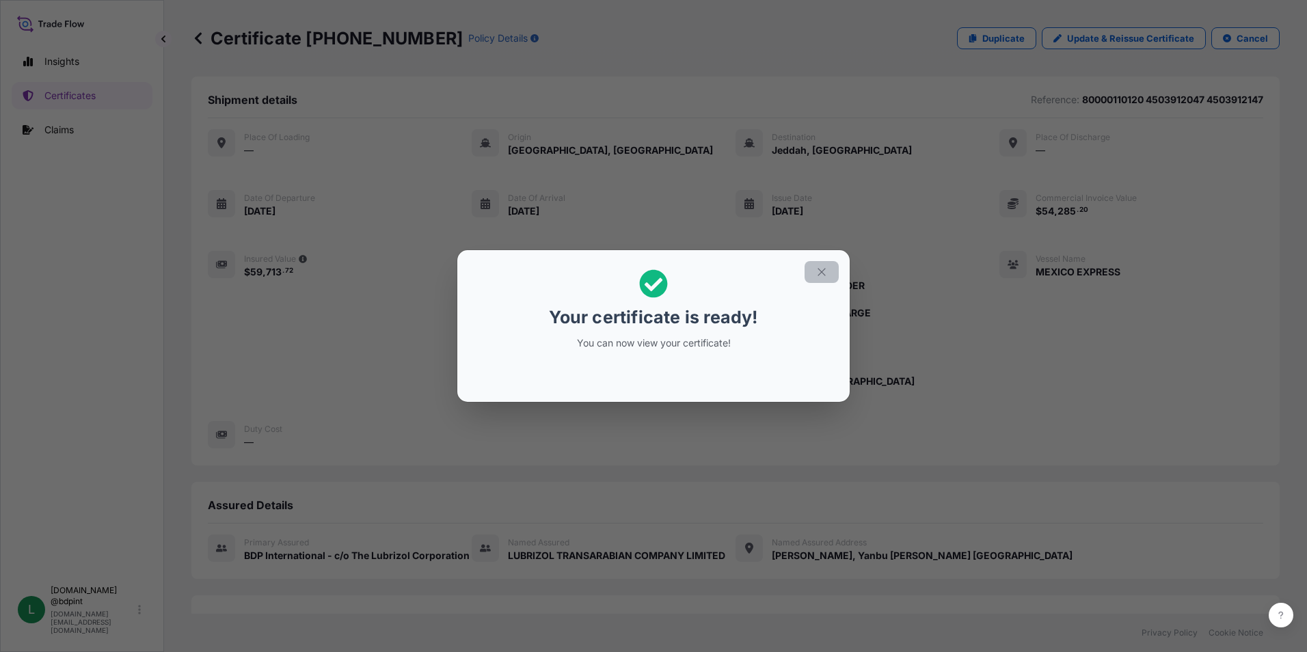
click at [819, 269] on icon "button" at bounding box center [822, 272] width 8 height 8
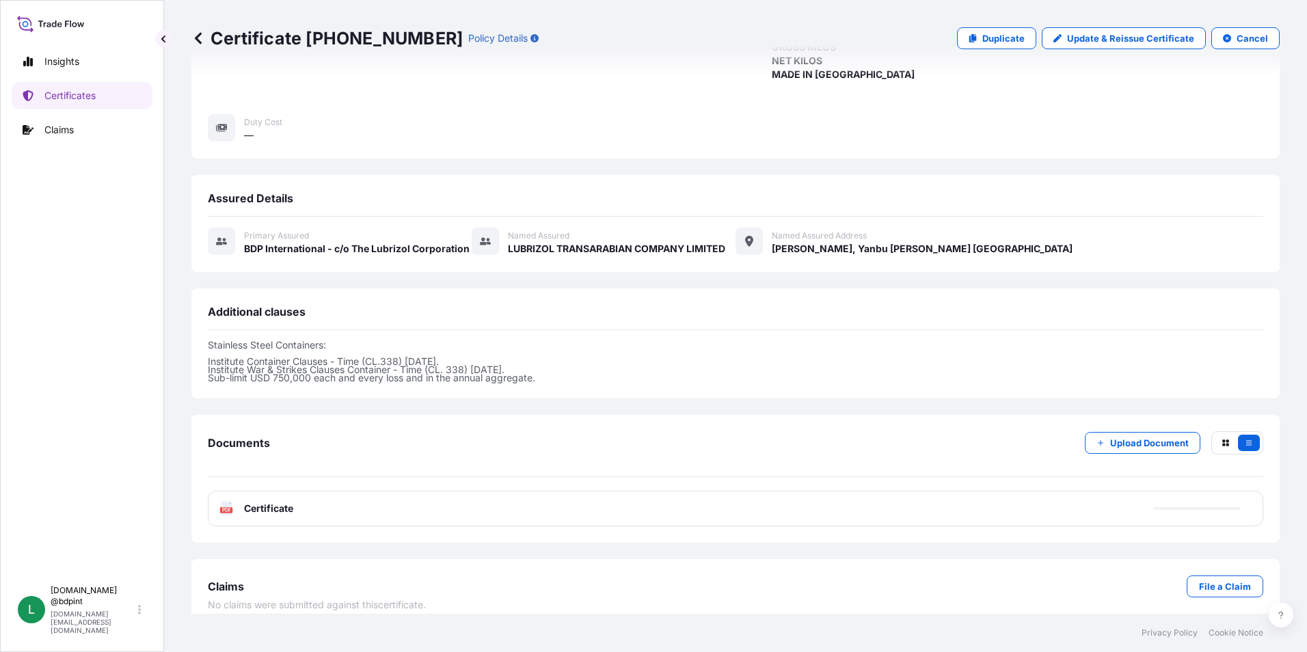
scroll to position [321, 0]
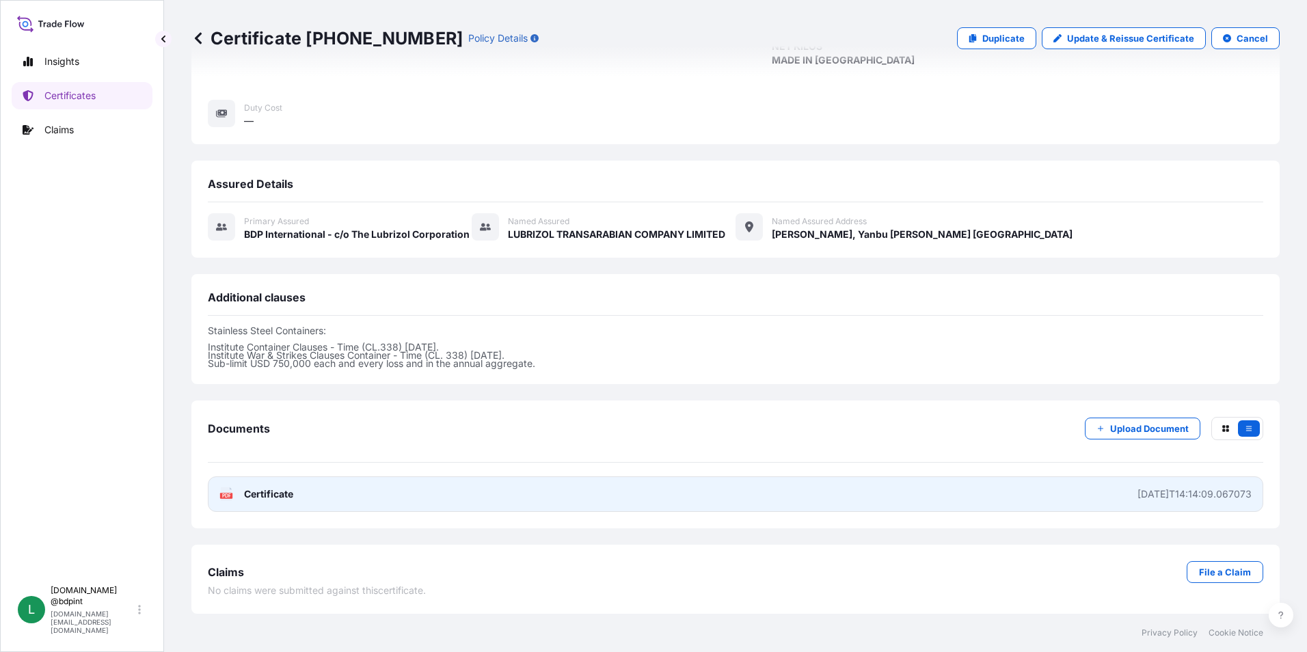
click at [619, 502] on link "PDF Certificate [DATE]T14:14:09.067073" at bounding box center [736, 495] width 1056 height 36
